Goal: Transaction & Acquisition: Book appointment/travel/reservation

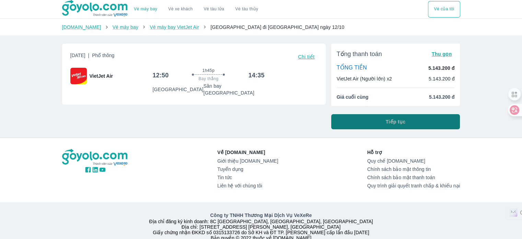
click at [398, 118] on button "Tiếp tục" at bounding box center [395, 121] width 129 height 15
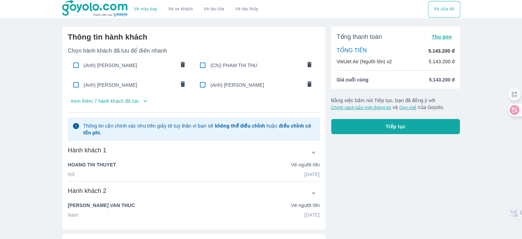
click at [139, 103] on button "Xem thêm 7 hành khách đã lưu" at bounding box center [194, 100] width 252 height 11
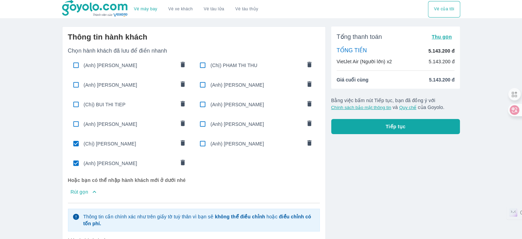
click at [128, 141] on span "(Chị) HOANG THI THUYET" at bounding box center [129, 143] width 91 height 7
type input "NGUYEN"
type input "VAN THUC"
type input "03/03/1975"
radio input "true"
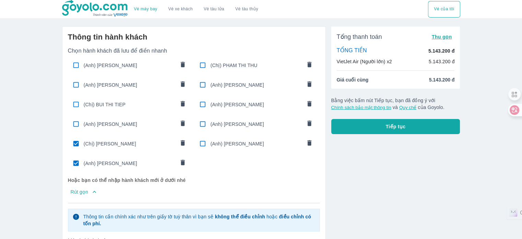
radio input "false"
type input "NGUYEN VAN THUC"
checkbox input "false"
click at [115, 160] on span "(Anh) NGUYEN VAN THUC" at bounding box center [129, 163] width 91 height 7
radio input "false"
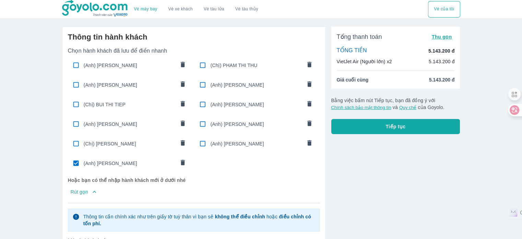
checkbox input "false"
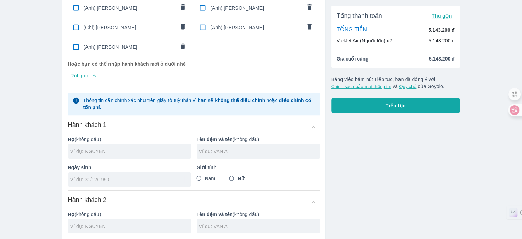
scroll to position [206, 0]
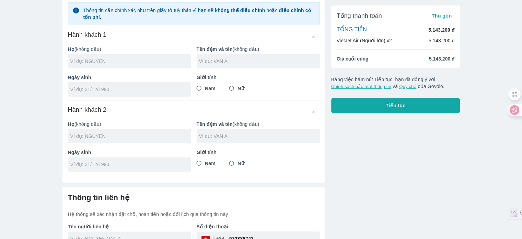
click at [154, 58] on input "text" at bounding box center [130, 61] width 121 height 7
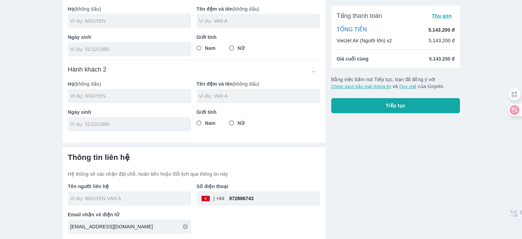
scroll to position [0, 0]
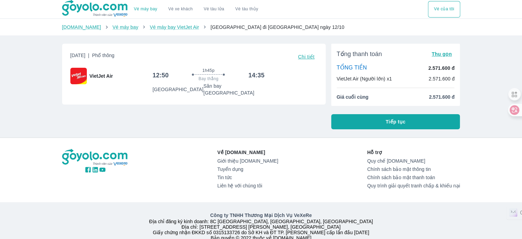
click at [376, 124] on button "Tiếp tục" at bounding box center [395, 121] width 129 height 15
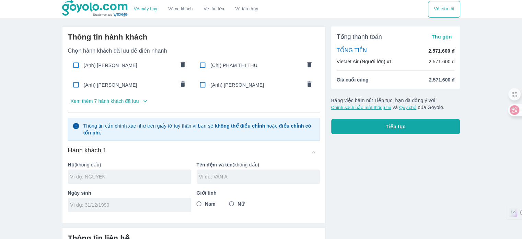
click at [115, 175] on input "text" at bounding box center [130, 176] width 121 height 7
type input "CAI"
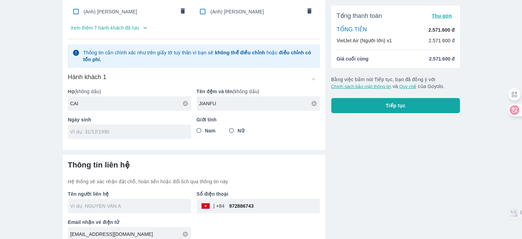
scroll to position [81, 0]
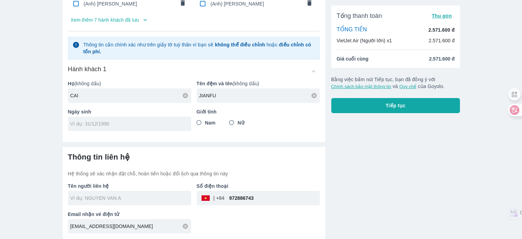
type input "JIANFU"
click at [210, 121] on span "Nam" at bounding box center [210, 122] width 11 height 7
click at [205, 121] on input "Nam" at bounding box center [199, 122] width 12 height 12
radio input "true"
click at [159, 125] on input "tel" at bounding box center [127, 123] width 114 height 7
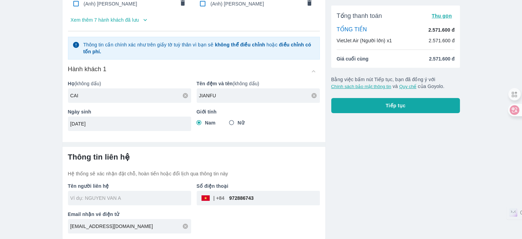
type input "01/01/1972"
click at [135, 201] on div at bounding box center [129, 198] width 123 height 14
type input "CAI JIANFU"
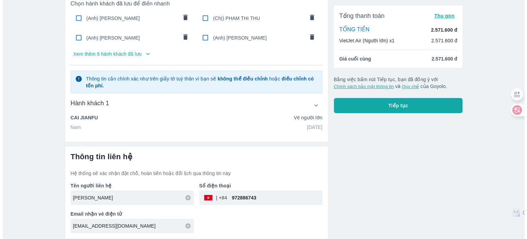
scroll to position [47, 0]
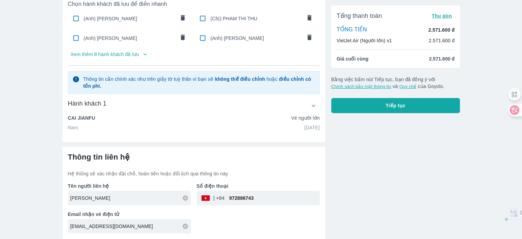
drag, startPoint x: 266, startPoint y: 199, endPoint x: 146, endPoint y: 201, distance: 119.5
click at [147, 201] on div "Tên người liên hệ CAI JIANFU Số điện thoại ​ 972886743 Email nhận vé điện tử mi…" at bounding box center [191, 205] width 258 height 56
click at [454, 153] on div "Tổng thanh toán Thu gọn TỔNG TIỀN 2.571.600 đ VietJet Air (Người lớn) x1 2.571.…" at bounding box center [393, 106] width 135 height 265
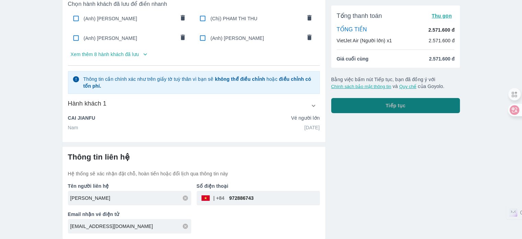
click at [437, 111] on button "Tiếp tục" at bounding box center [395, 105] width 129 height 15
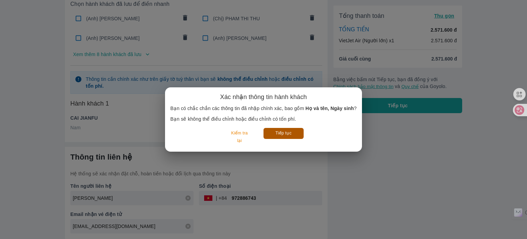
click at [265, 130] on button "Tiếp tục" at bounding box center [284, 133] width 40 height 11
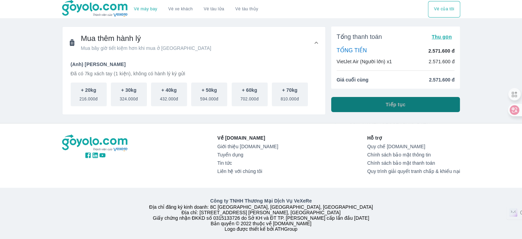
click at [390, 104] on span "Tiếp tục" at bounding box center [396, 104] width 20 height 7
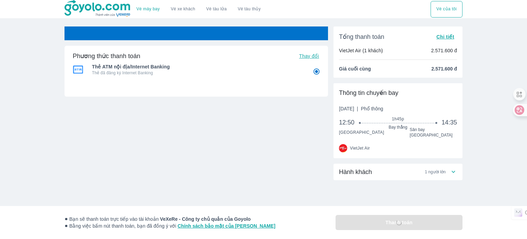
radio input "false"
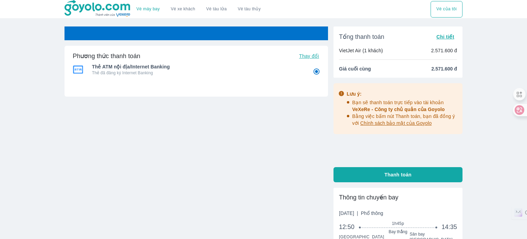
click at [251, 116] on div "Phương thức thanh toán Thay đổi Thẻ ATM nội địa/Internet Banking Thẻ đã đăng ký…" at bounding box center [197, 93] width 264 height 94
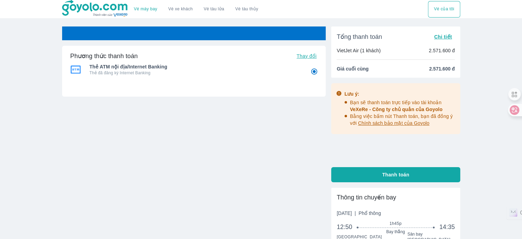
radio input "false"
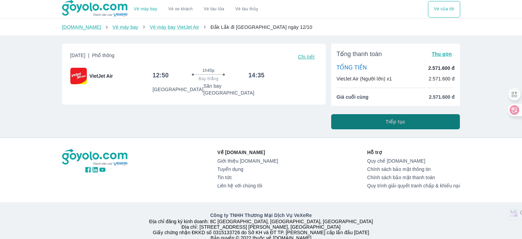
click at [390, 122] on span "Tiếp tục" at bounding box center [396, 121] width 20 height 7
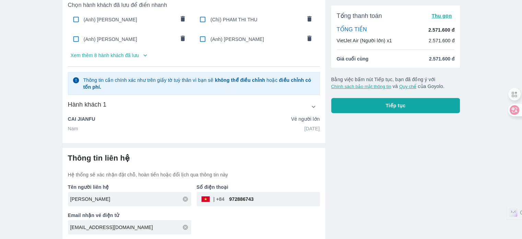
scroll to position [47, 0]
click at [138, 54] on p "Xem thêm 8 hành khách đã lưu" at bounding box center [105, 54] width 68 height 7
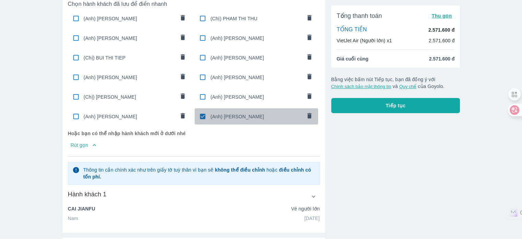
click at [205, 116] on input "checkbox" at bounding box center [202, 116] width 13 height 13
checkbox input "false"
radio input "false"
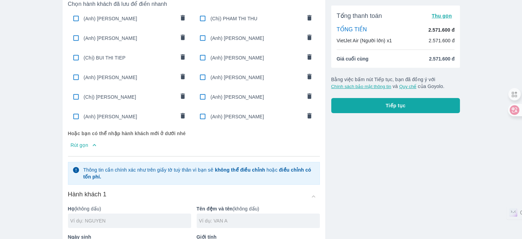
scroll to position [150, 0]
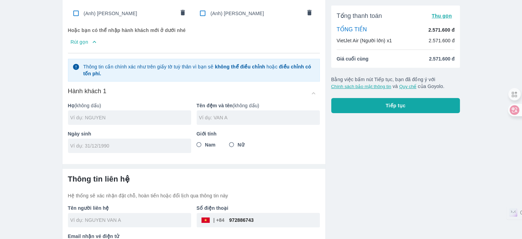
click at [132, 115] on input "text" at bounding box center [130, 117] width 121 height 7
type input "TRAN"
type input "VIET HUY"
click at [136, 146] on input "tel" at bounding box center [127, 145] width 114 height 7
type input "[DATE]"
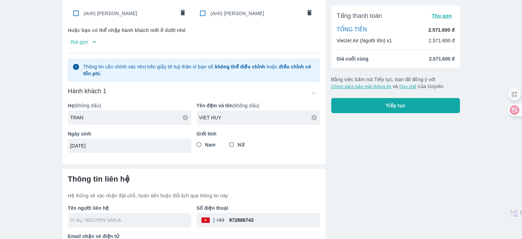
click at [214, 144] on span "Nam" at bounding box center [210, 144] width 11 height 7
click at [205, 144] on input "Nam" at bounding box center [199, 144] width 12 height 12
radio input "true"
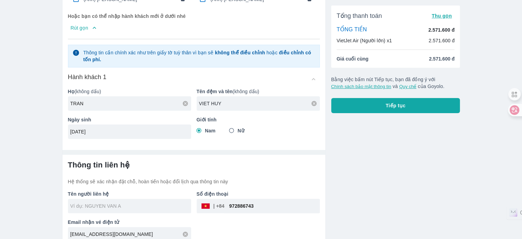
scroll to position [172, 0]
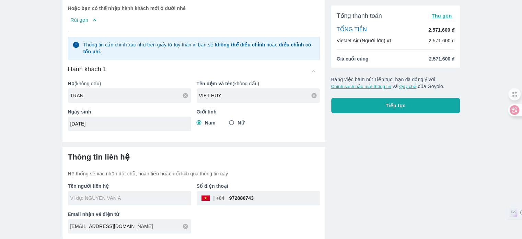
click at [275, 208] on div "Tên người liên hệ Số điện thoại ​ 972886743 Email nhận vé điện tử minmin2509@ou…" at bounding box center [191, 205] width 258 height 56
type input "[PERSON_NAME]"
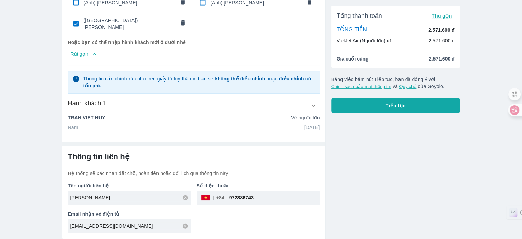
scroll to position [157, 0]
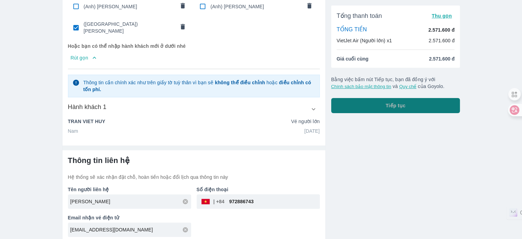
click at [425, 102] on button "Tiếp tục" at bounding box center [395, 105] width 129 height 15
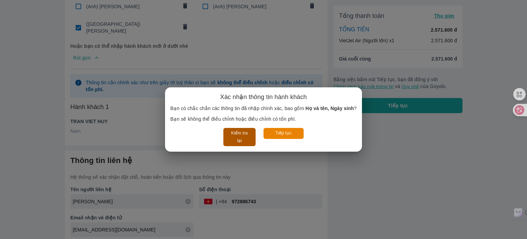
click at [236, 138] on button "Kiểm tra lại" at bounding box center [240, 137] width 32 height 18
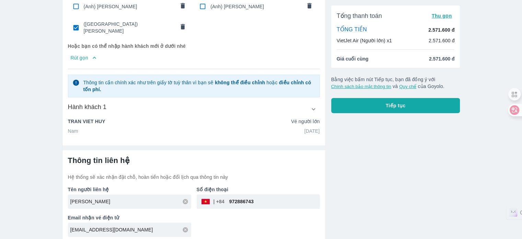
scroll to position [0, 0]
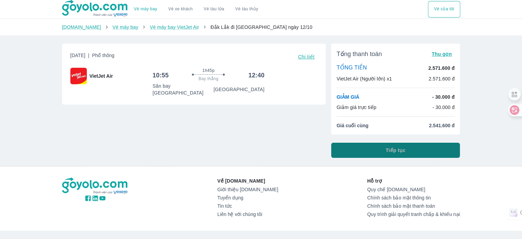
click at [381, 149] on button "Tiếp tục" at bounding box center [395, 149] width 129 height 15
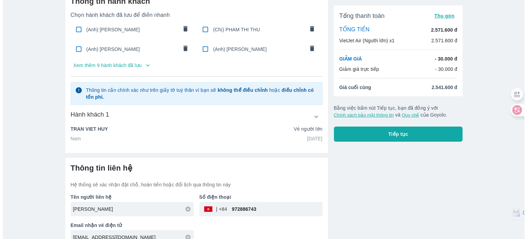
scroll to position [47, 0]
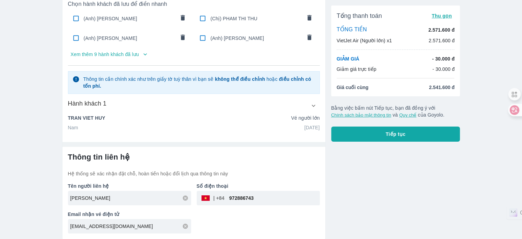
click at [423, 132] on button "Tiếp tục" at bounding box center [395, 133] width 129 height 15
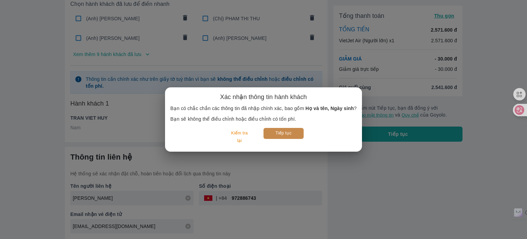
click at [279, 136] on button "Tiếp tục" at bounding box center [284, 133] width 40 height 11
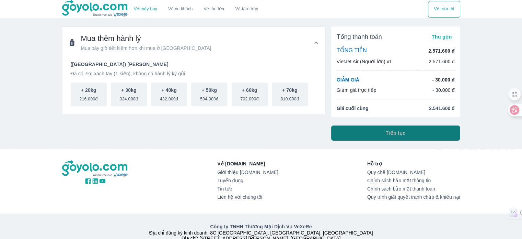
click at [376, 136] on button "Tiếp tục" at bounding box center [395, 132] width 129 height 15
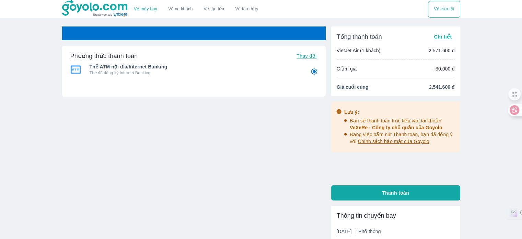
radio input "false"
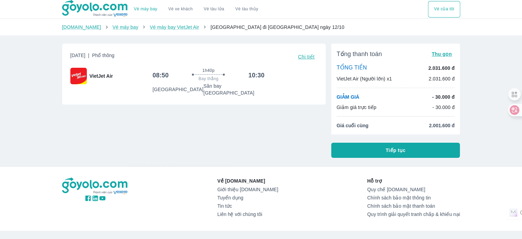
click at [416, 151] on button "Tiếp tục" at bounding box center [395, 149] width 129 height 15
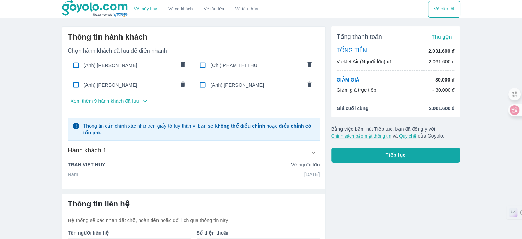
click at [137, 103] on p "Xem thêm 9 hành khách đã lưu" at bounding box center [105, 101] width 68 height 7
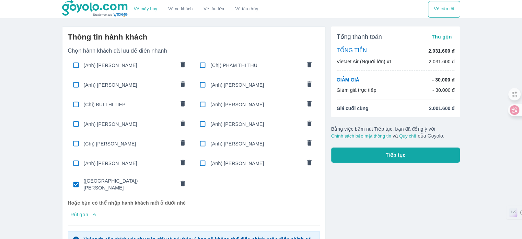
scroll to position [103, 0]
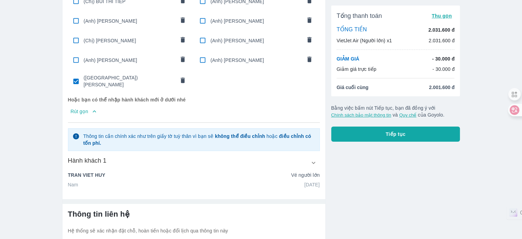
click at [124, 83] on div "([GEOGRAPHIC_DATA]) [PERSON_NAME]" at bounding box center [130, 80] width 124 height 19
radio input "false"
checkbox input "false"
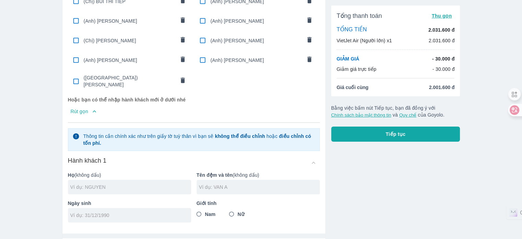
click at [148, 183] on input "text" at bounding box center [130, 186] width 121 height 7
type input "LAM"
type input "[PERSON_NAME]"
type input "[DATE]"
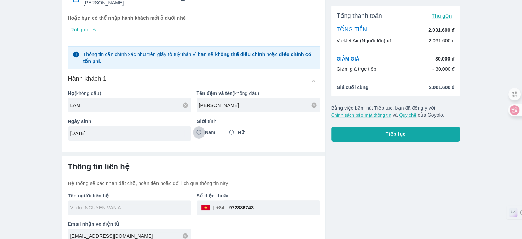
scroll to position [191, 0]
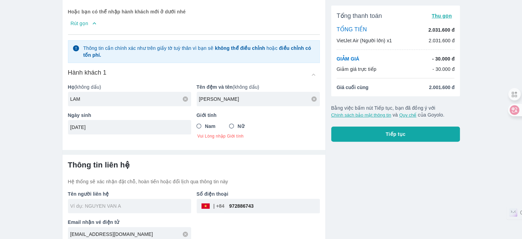
click at [214, 123] on span "Nam" at bounding box center [210, 126] width 11 height 7
click at [205, 123] on input "Nam" at bounding box center [199, 126] width 12 height 12
radio input "true"
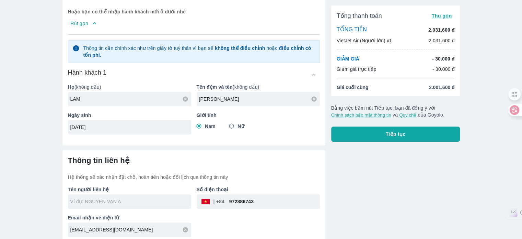
click at [108, 198] on input "text" at bounding box center [130, 201] width 121 height 7
type input "[PERSON_NAME]"
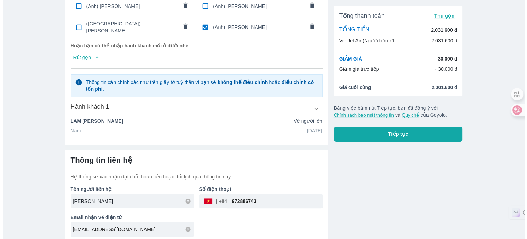
scroll to position [157, 0]
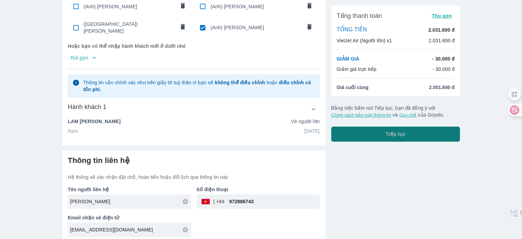
click at [406, 135] on button "Tiếp tục" at bounding box center [395, 133] width 129 height 15
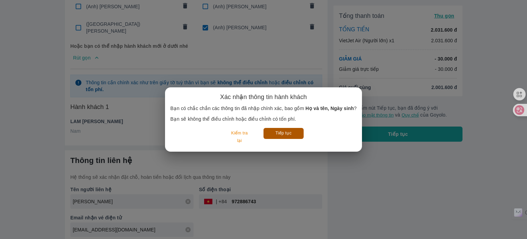
click at [296, 134] on button "Tiếp tục" at bounding box center [284, 133] width 40 height 11
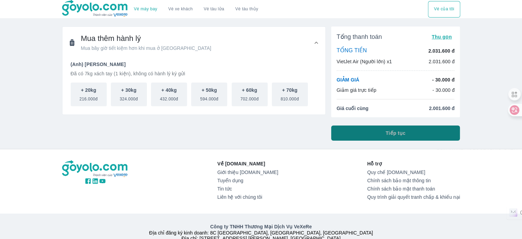
click at [424, 133] on button "Tiếp tục" at bounding box center [395, 132] width 129 height 15
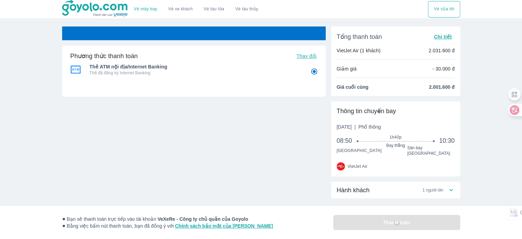
radio input "false"
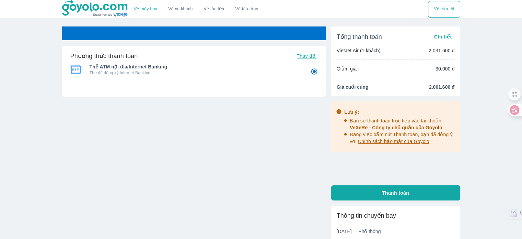
radio input "false"
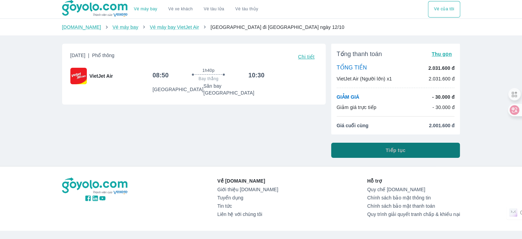
click at [386, 149] on button "Tiếp tục" at bounding box center [395, 149] width 129 height 15
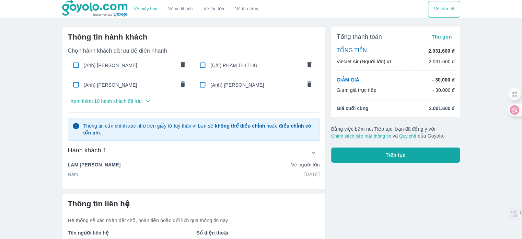
click at [134, 101] on p "Xem thêm 10 hành khách đã lưu" at bounding box center [106, 101] width 71 height 7
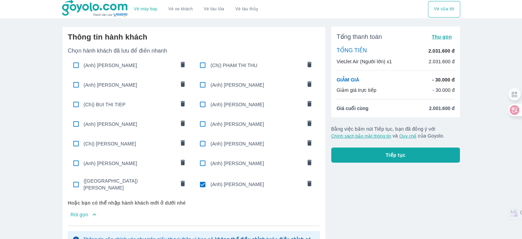
scroll to position [103, 0]
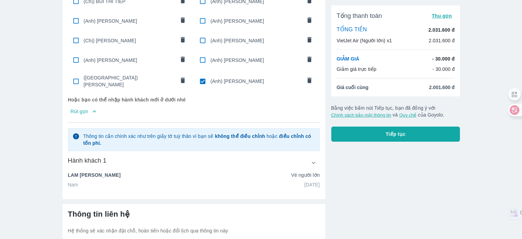
click at [203, 77] on input "checkbox" at bounding box center [202, 81] width 13 height 13
checkbox input "false"
radio input "false"
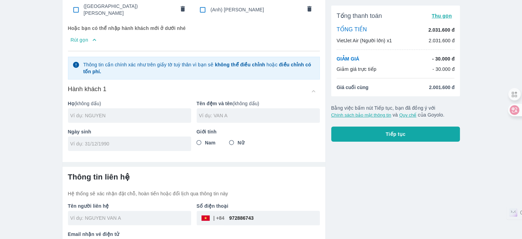
scroll to position [191, 0]
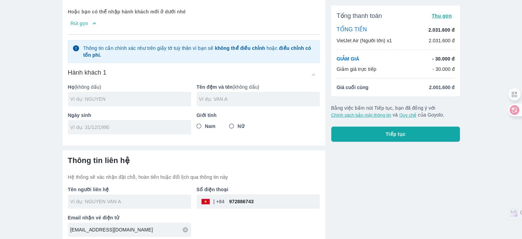
click at [161, 95] on input "text" at bounding box center [130, 98] width 121 height 7
type input "TRAN"
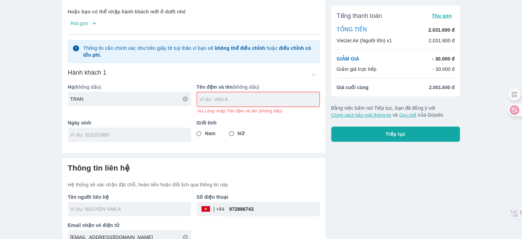
click at [209, 97] on input "text" at bounding box center [259, 99] width 120 height 7
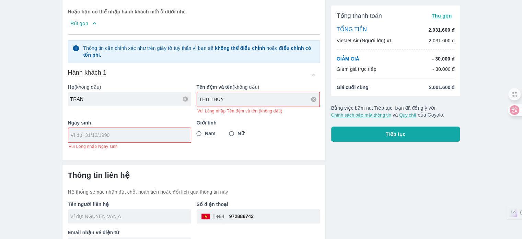
type input "THU THUY"
click at [237, 129] on div "Giới tính Nam Nữ" at bounding box center [255, 132] width 129 height 36
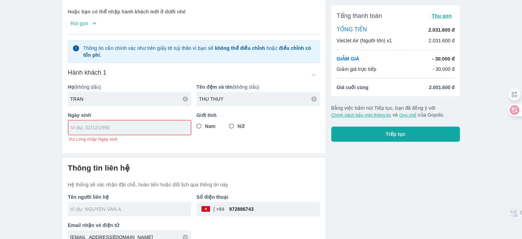
click at [231, 120] on input "Nữ" at bounding box center [232, 126] width 12 height 12
radio input "true"
click at [144, 127] on div at bounding box center [129, 127] width 123 height 14
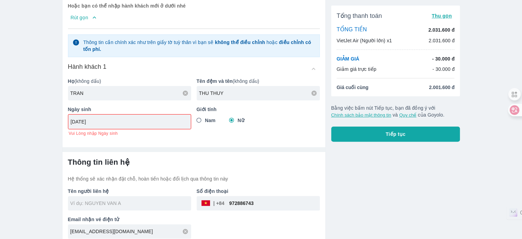
scroll to position [198, 0]
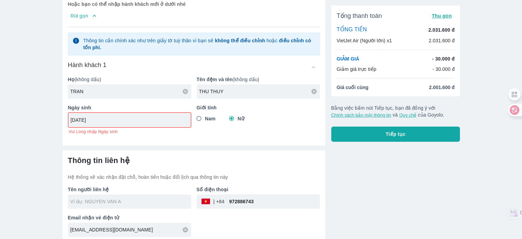
type input "23/01/1985"
click at [236, 164] on div "Thông tin liên hệ Hệ thống sẽ xác nhận đặt chỗ, hoàn tiền hoặc đổi lịch qua thô…" at bounding box center [194, 168] width 252 height 25
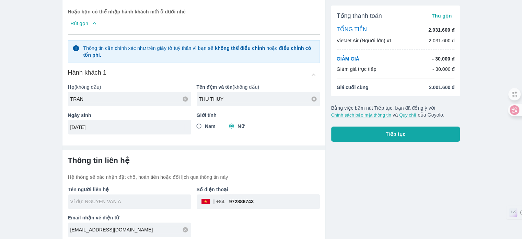
type input "TRAN THU THUY"
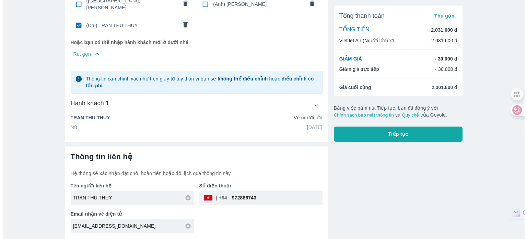
scroll to position [176, 0]
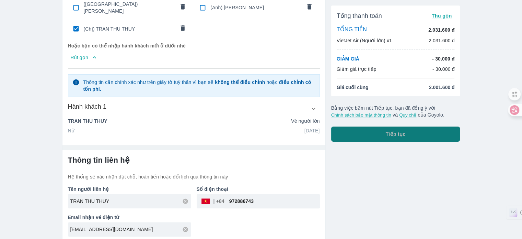
click at [434, 134] on button "Tiếp tục" at bounding box center [395, 133] width 129 height 15
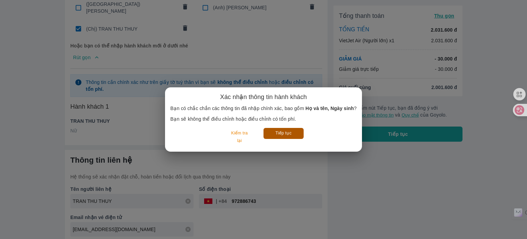
click at [296, 135] on button "Tiếp tục" at bounding box center [284, 133] width 40 height 11
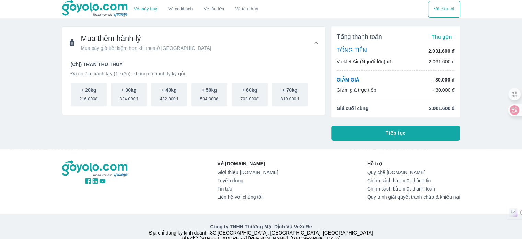
click at [380, 137] on button "Tiếp tục" at bounding box center [395, 132] width 129 height 15
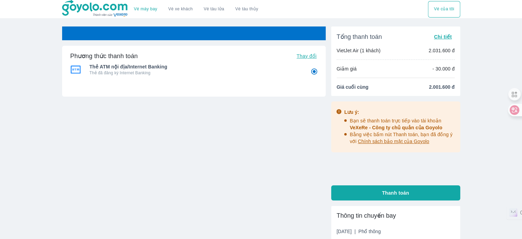
radio input "false"
